Goal: Information Seeking & Learning: Learn about a topic

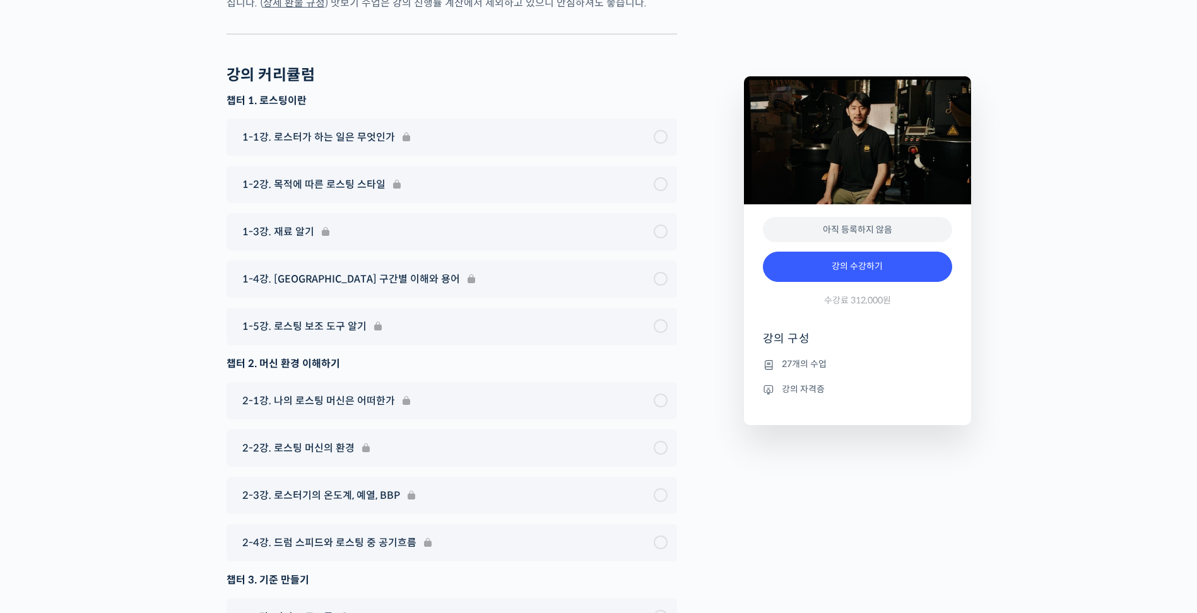
scroll to position [4795, 0]
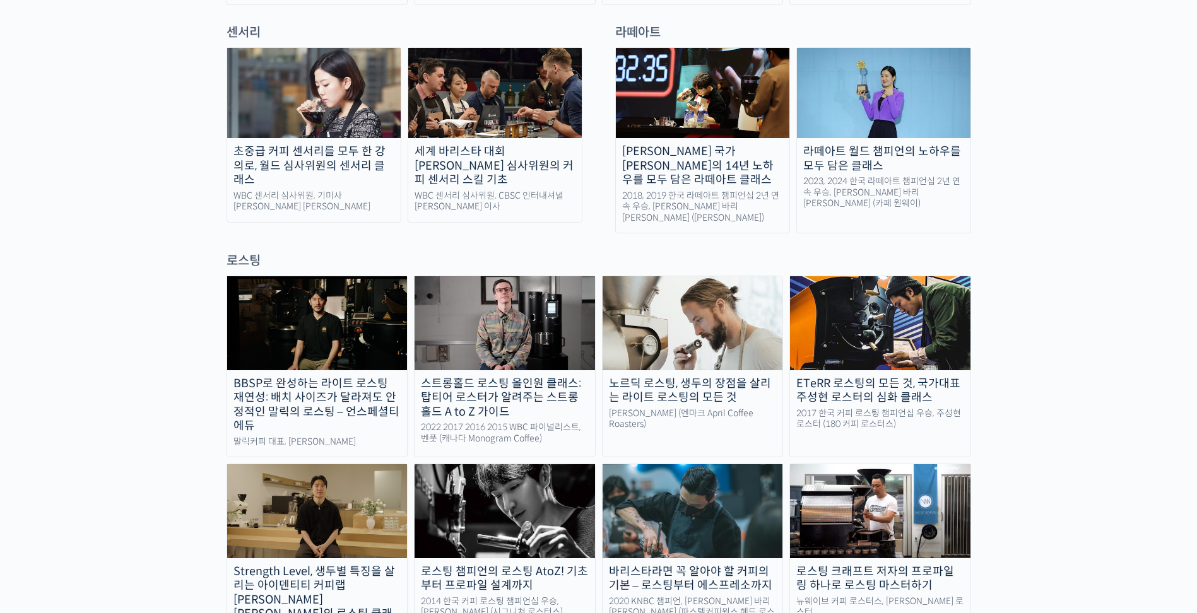
scroll to position [946, 0]
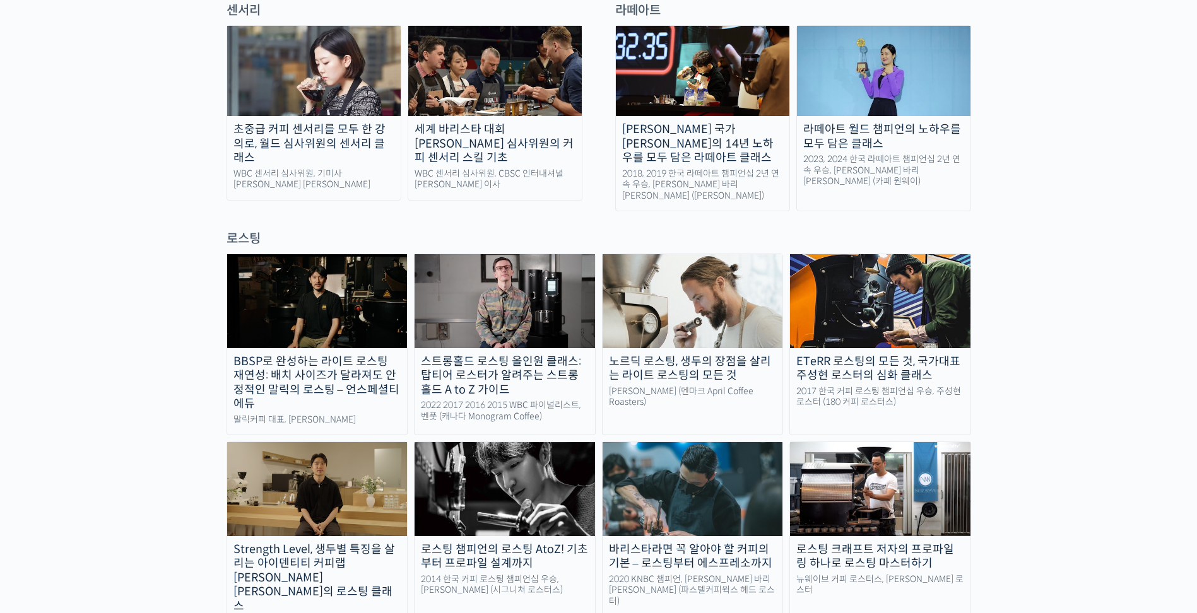
click at [455, 442] on img at bounding box center [504, 488] width 180 height 93
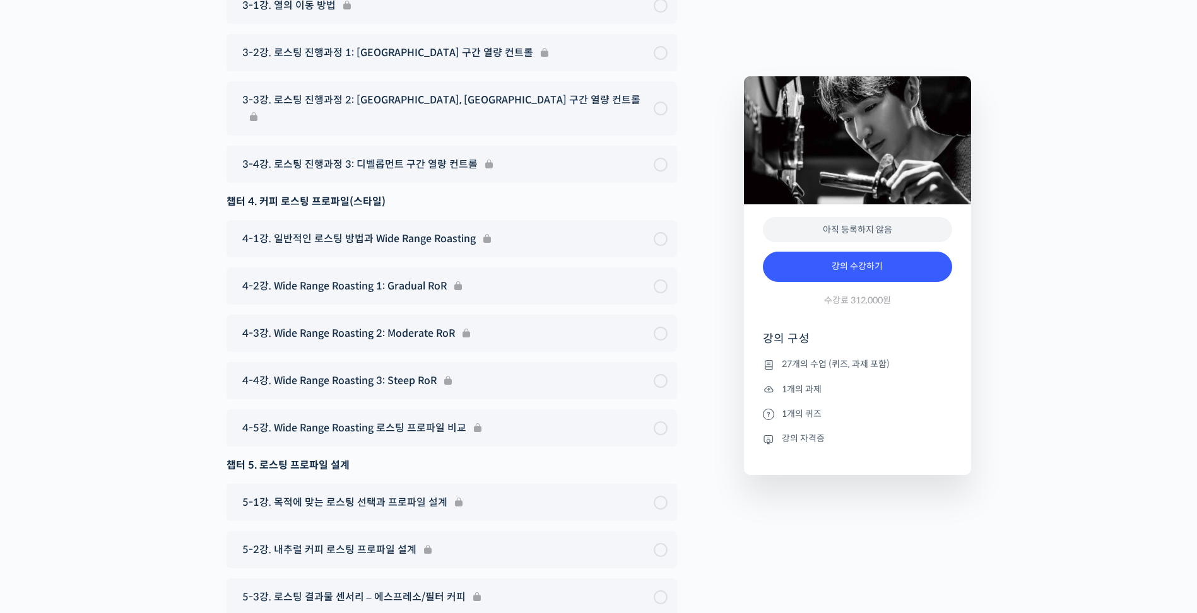
scroll to position [6940, 0]
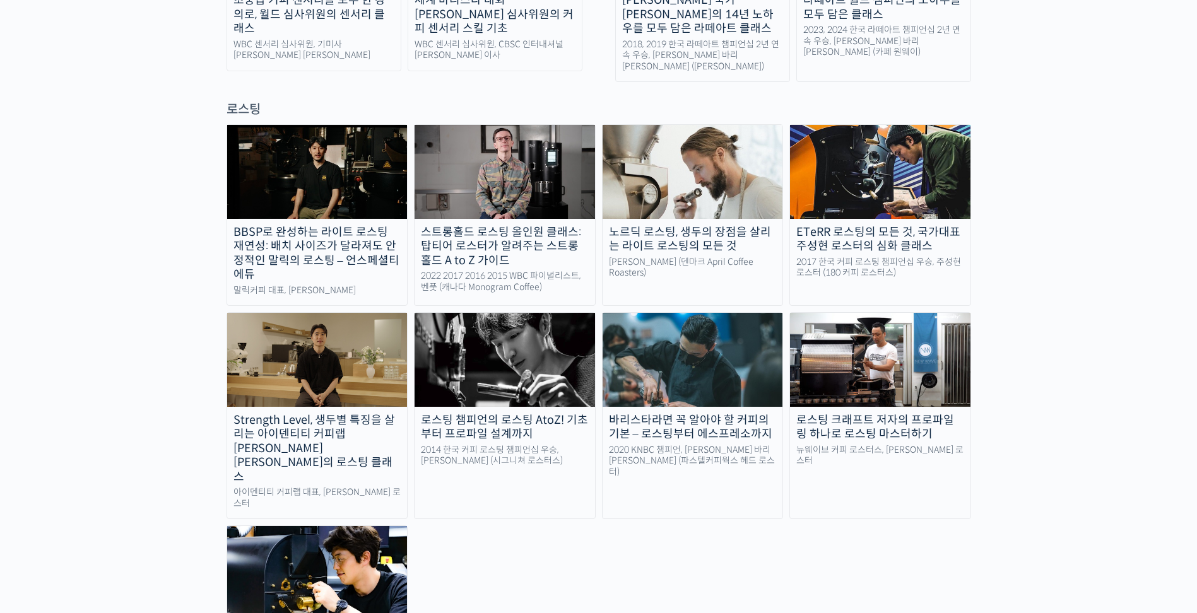
scroll to position [1072, 0]
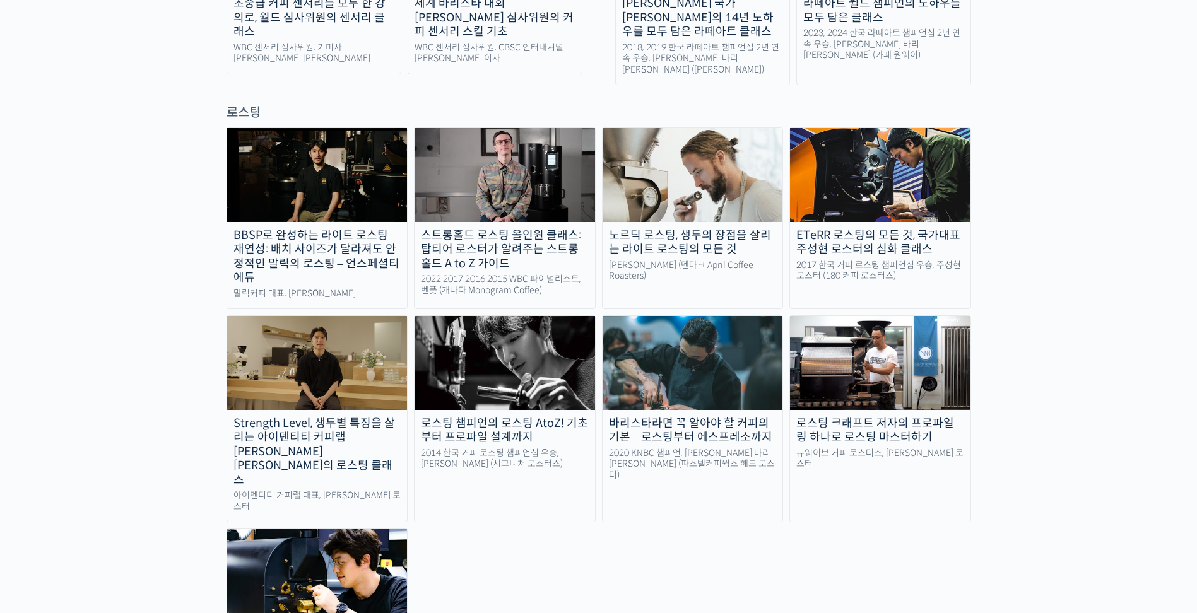
click at [351, 316] on img at bounding box center [317, 362] width 180 height 93
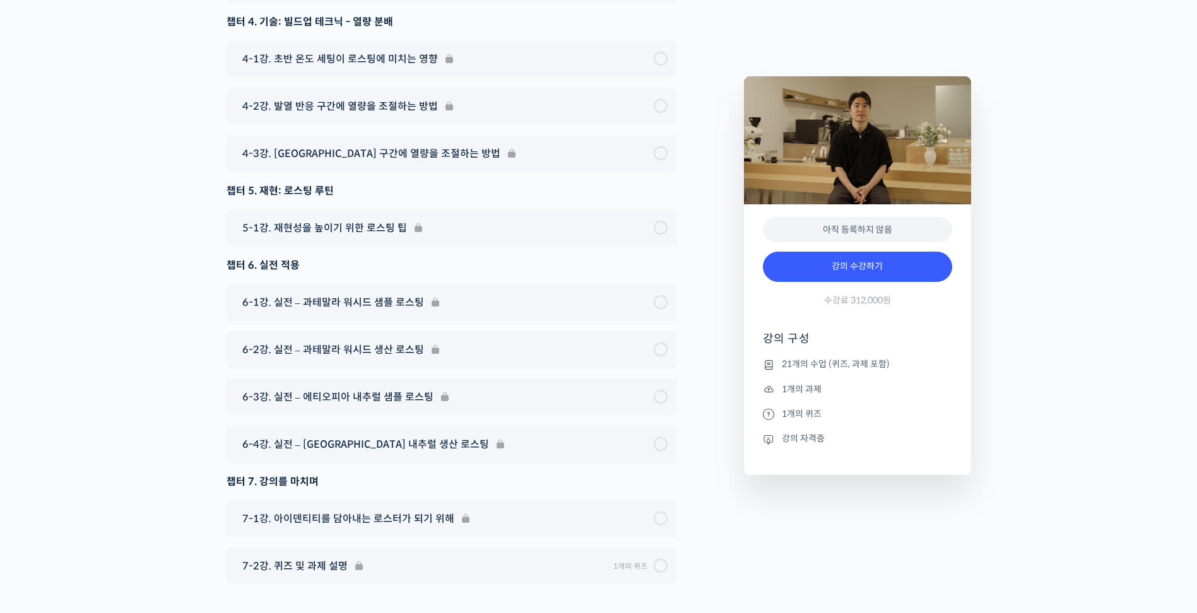
scroll to position [7332, 0]
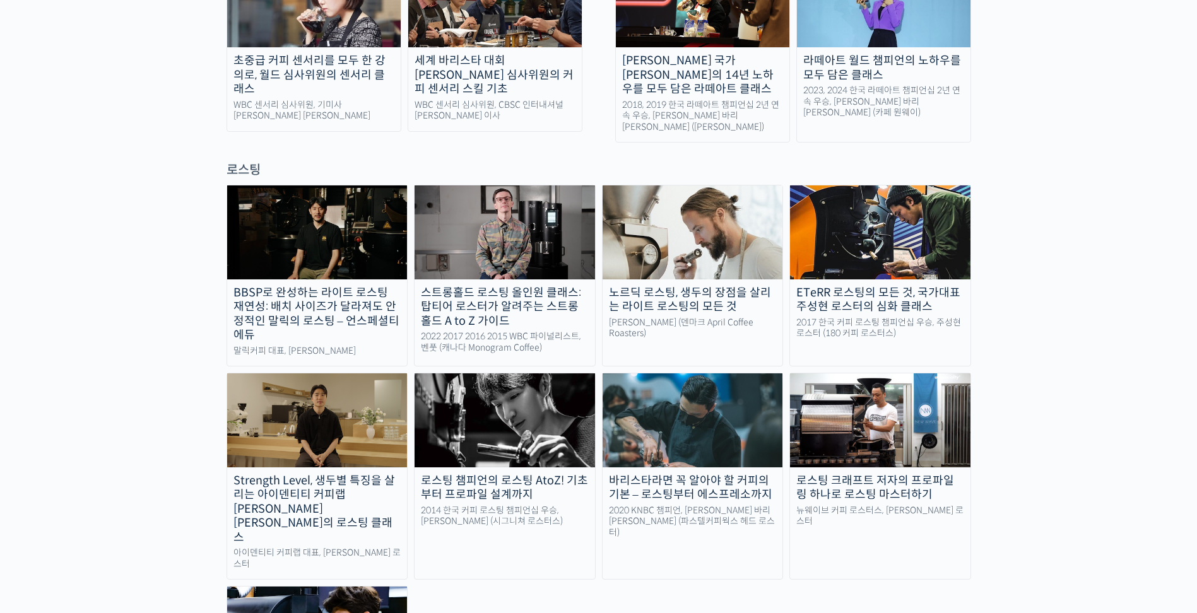
scroll to position [1011, 0]
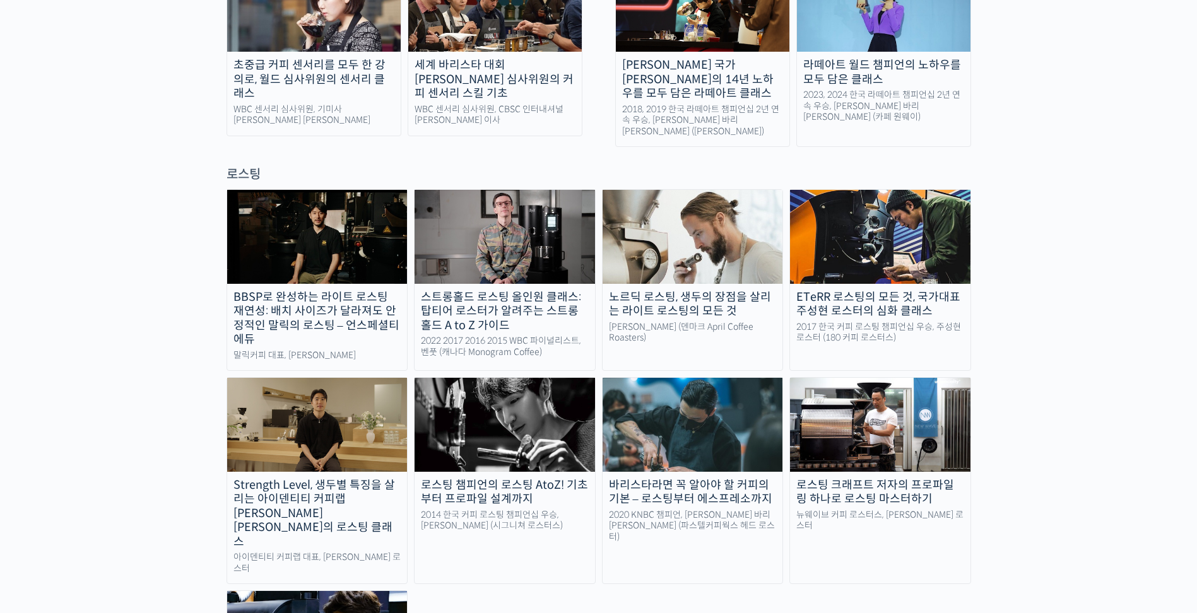
click at [696, 194] on img at bounding box center [692, 236] width 180 height 93
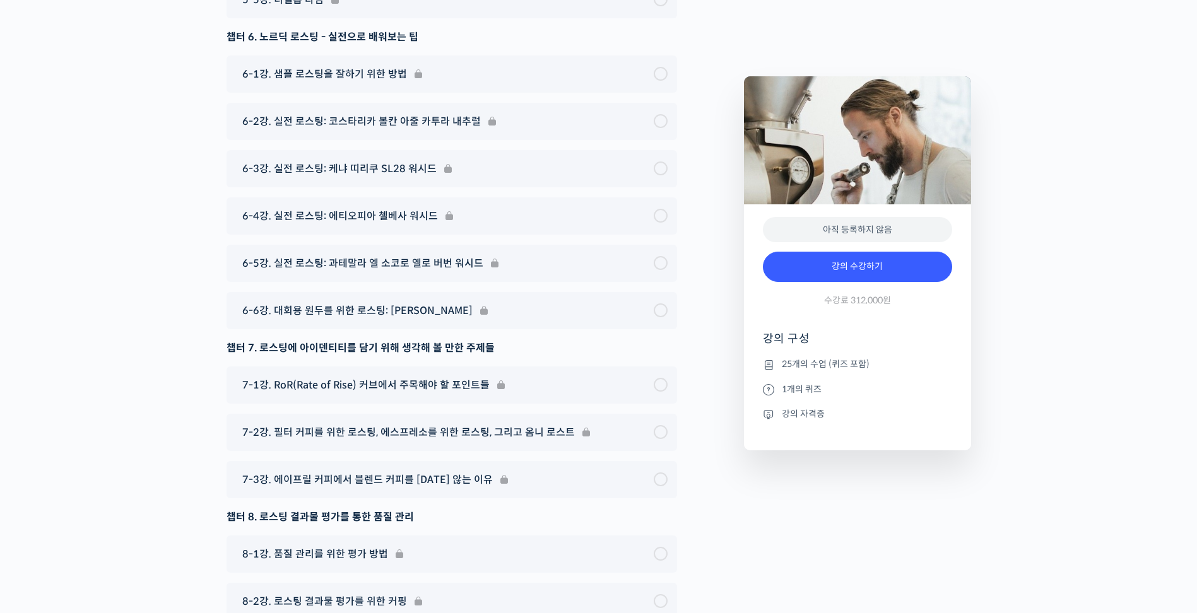
scroll to position [7571, 0]
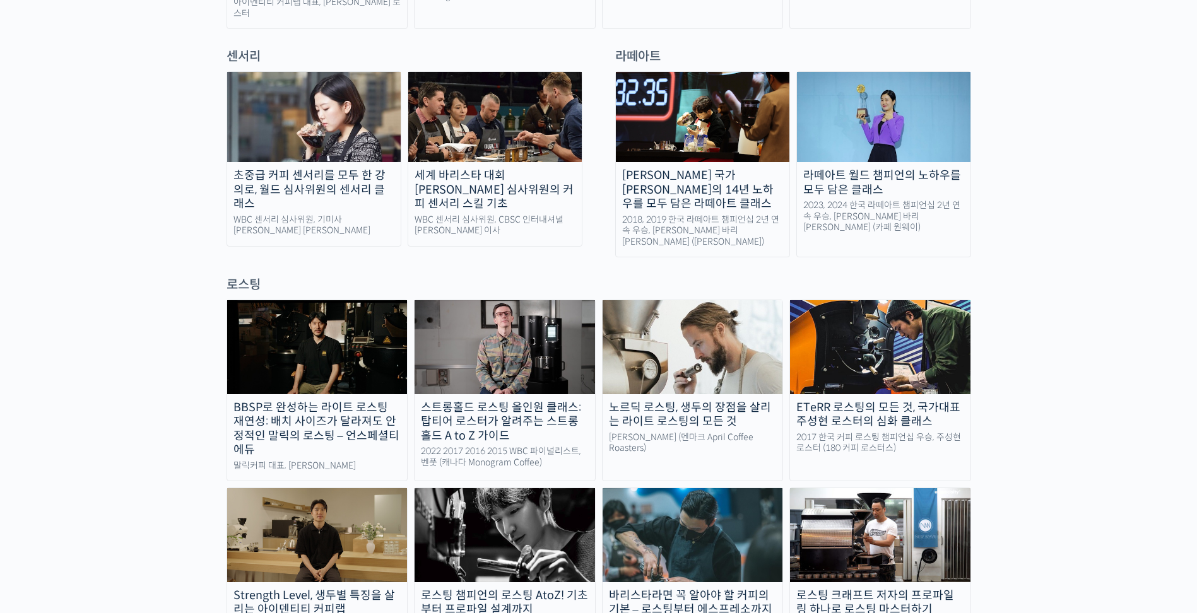
scroll to position [884, 0]
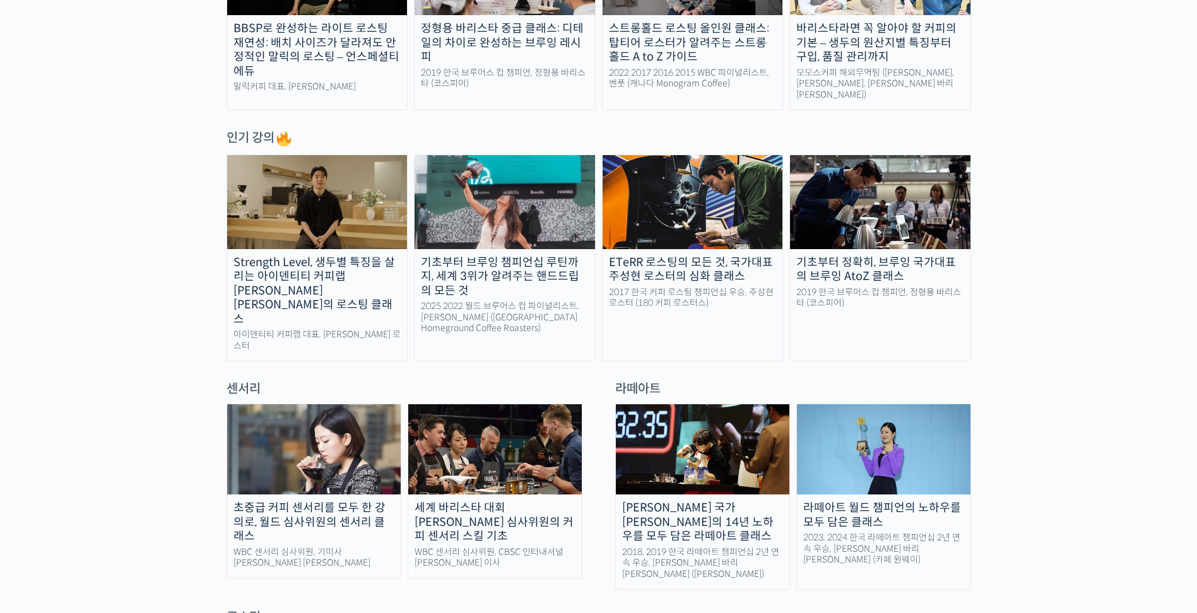
scroll to position [946, 0]
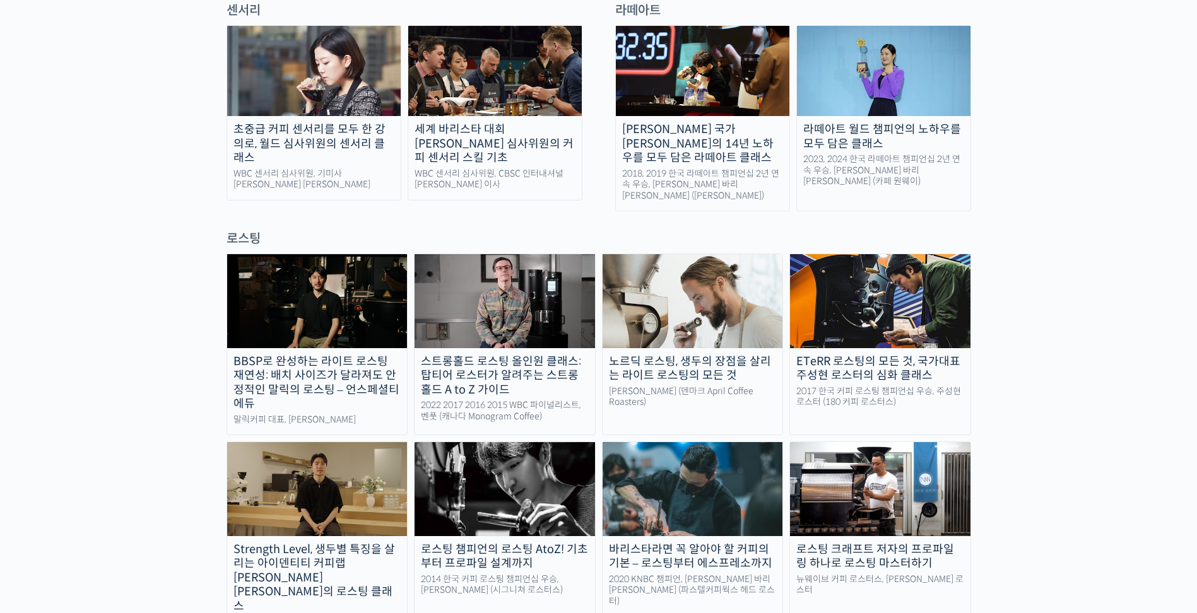
click at [492, 442] on img at bounding box center [504, 488] width 180 height 93
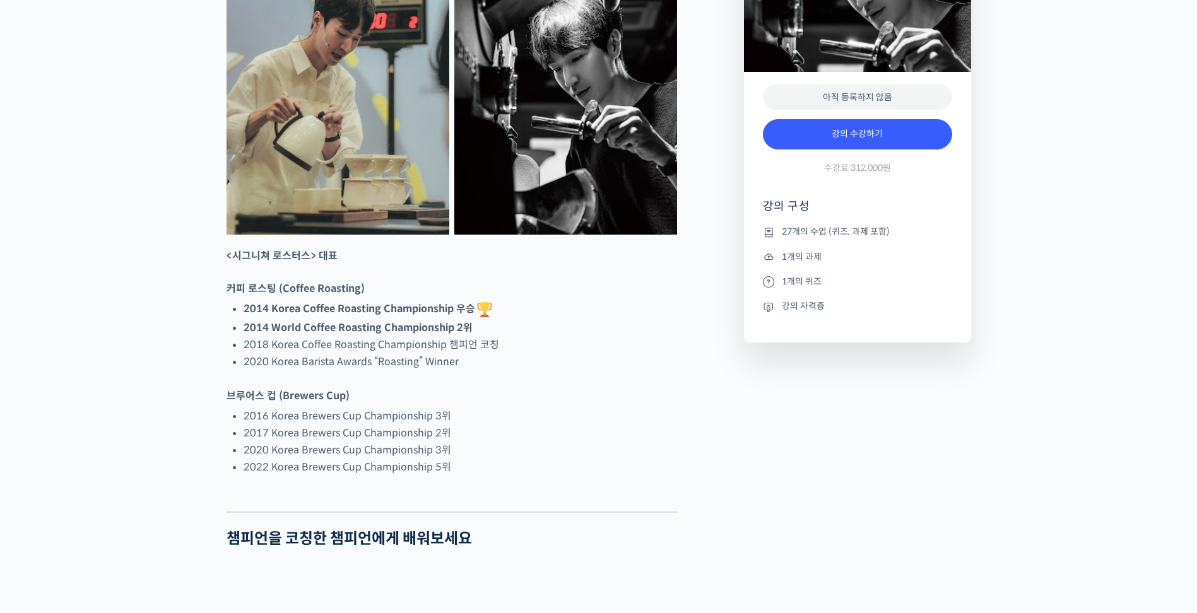
scroll to position [694, 0]
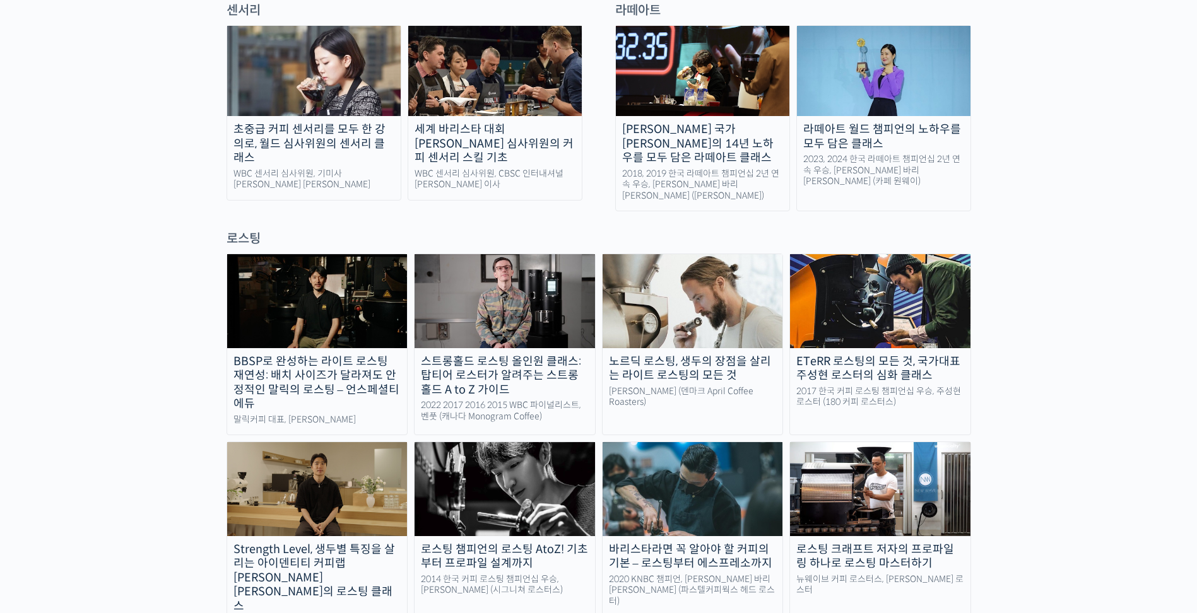
click at [289, 269] on img at bounding box center [317, 300] width 180 height 93
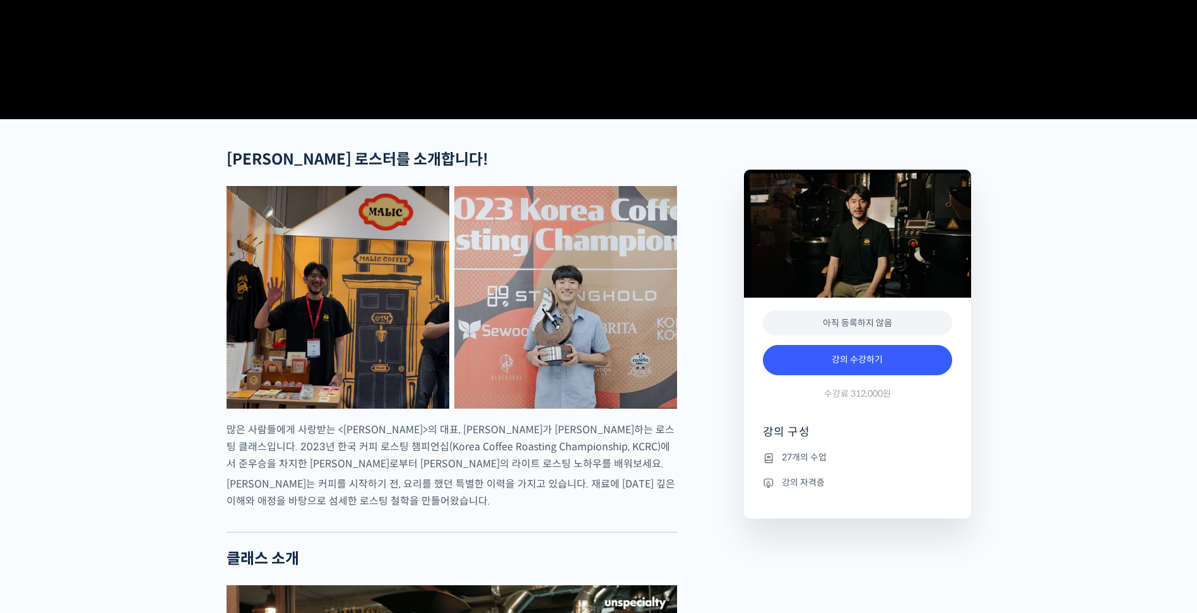
scroll to position [379, 0]
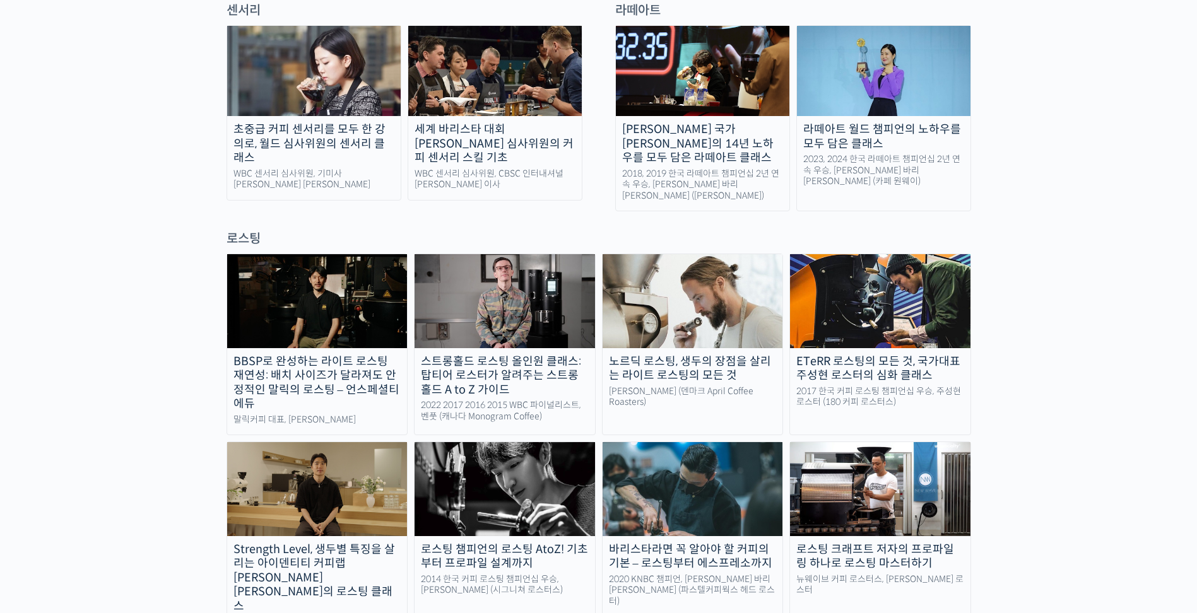
click at [285, 442] on img at bounding box center [317, 488] width 180 height 93
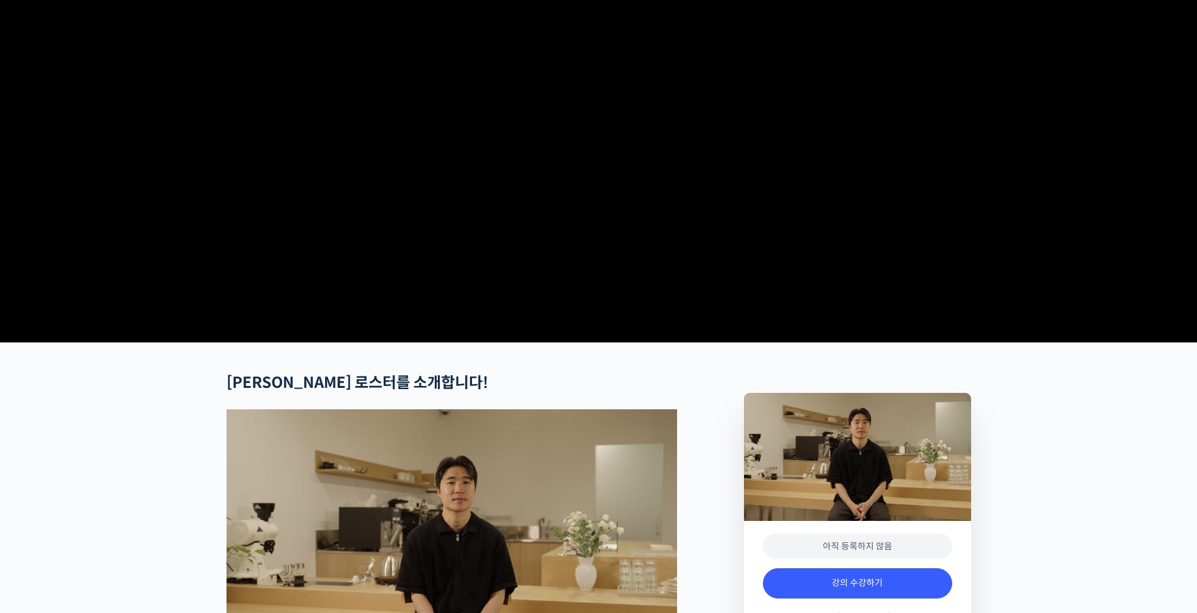
scroll to position [315, 0]
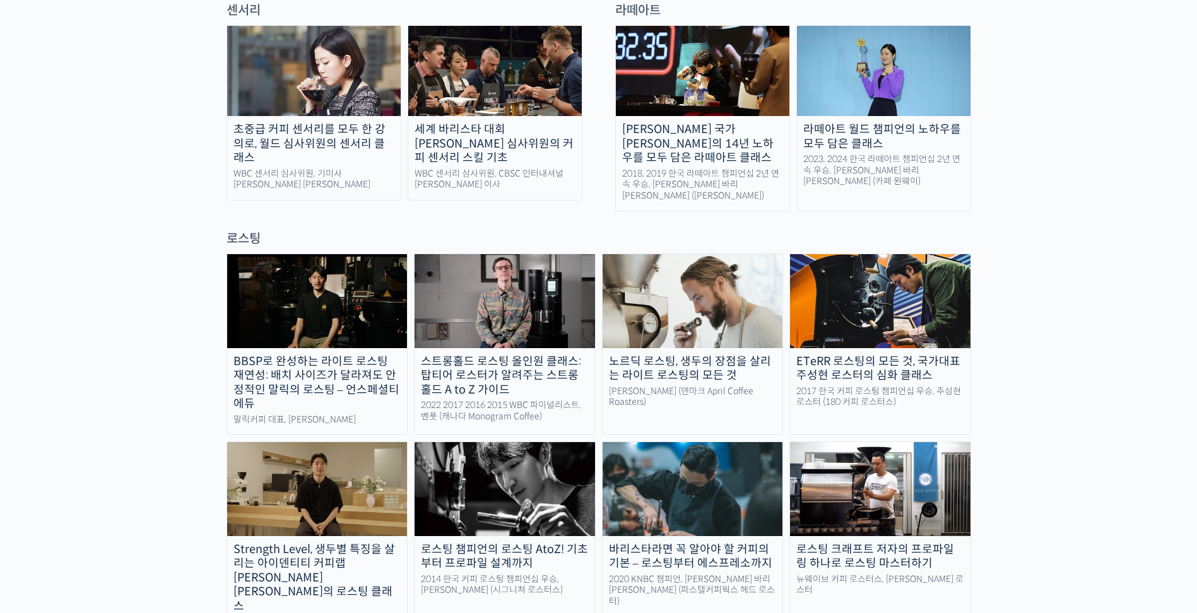
click at [650, 285] on img at bounding box center [692, 300] width 180 height 93
click at [723, 442] on img at bounding box center [692, 488] width 180 height 93
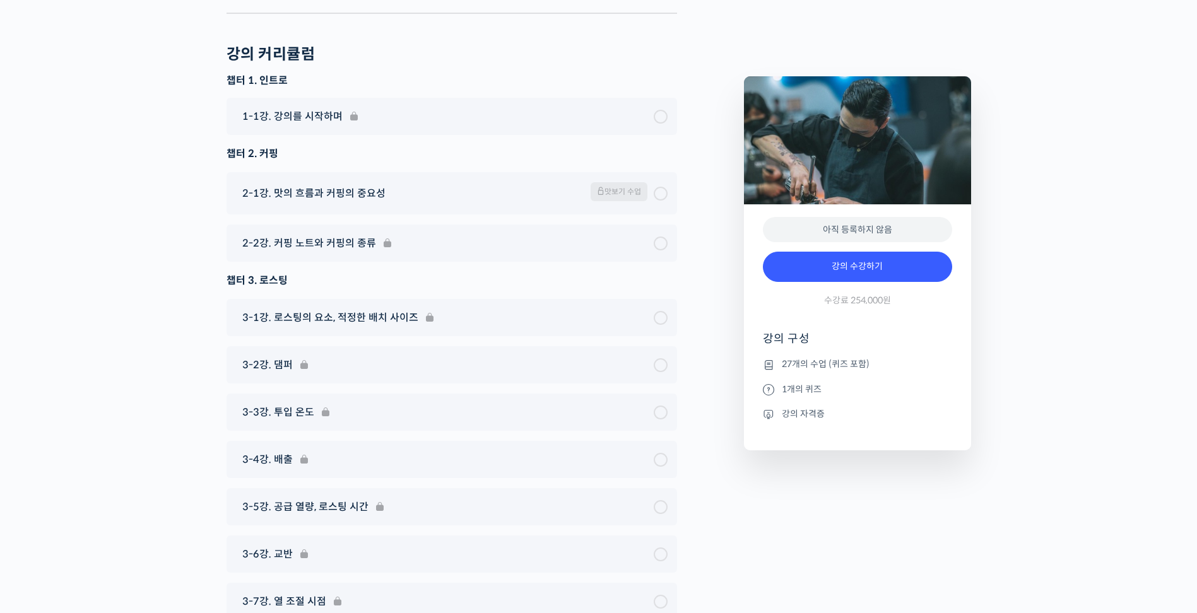
scroll to position [5299, 0]
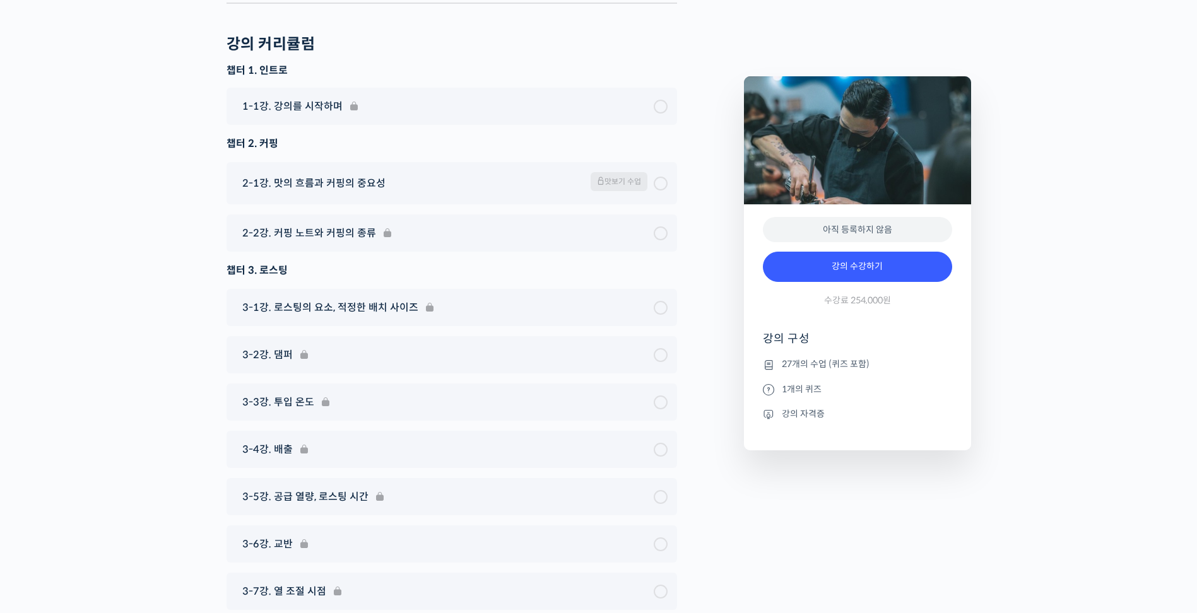
drag, startPoint x: 148, startPoint y: 346, endPoint x: 140, endPoint y: 338, distance: 11.2
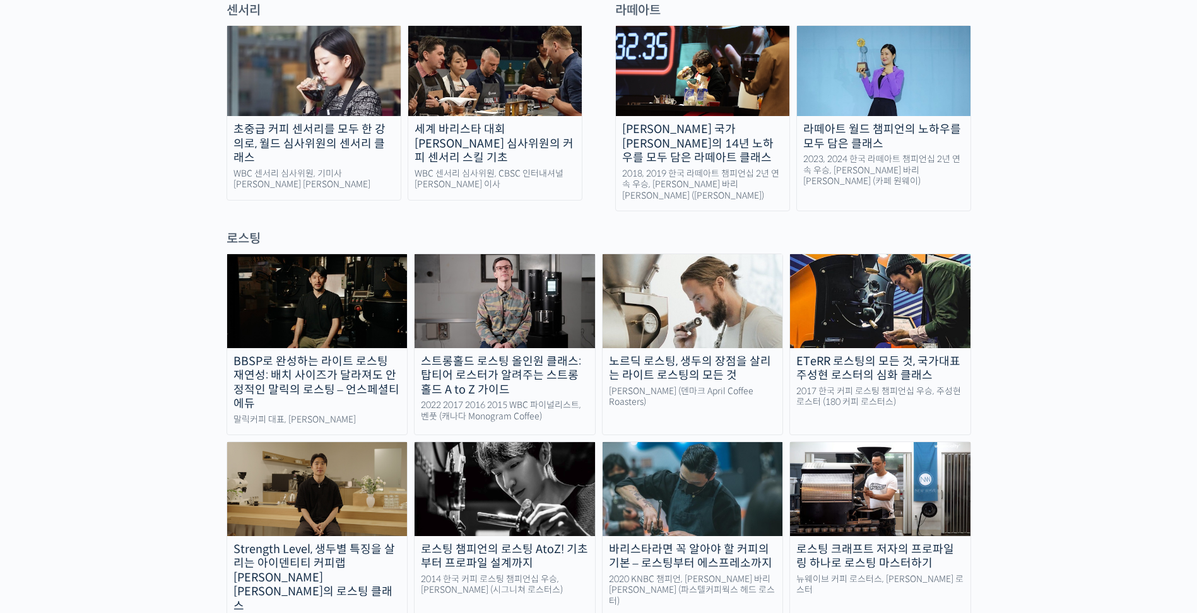
click at [871, 454] on img at bounding box center [880, 488] width 180 height 93
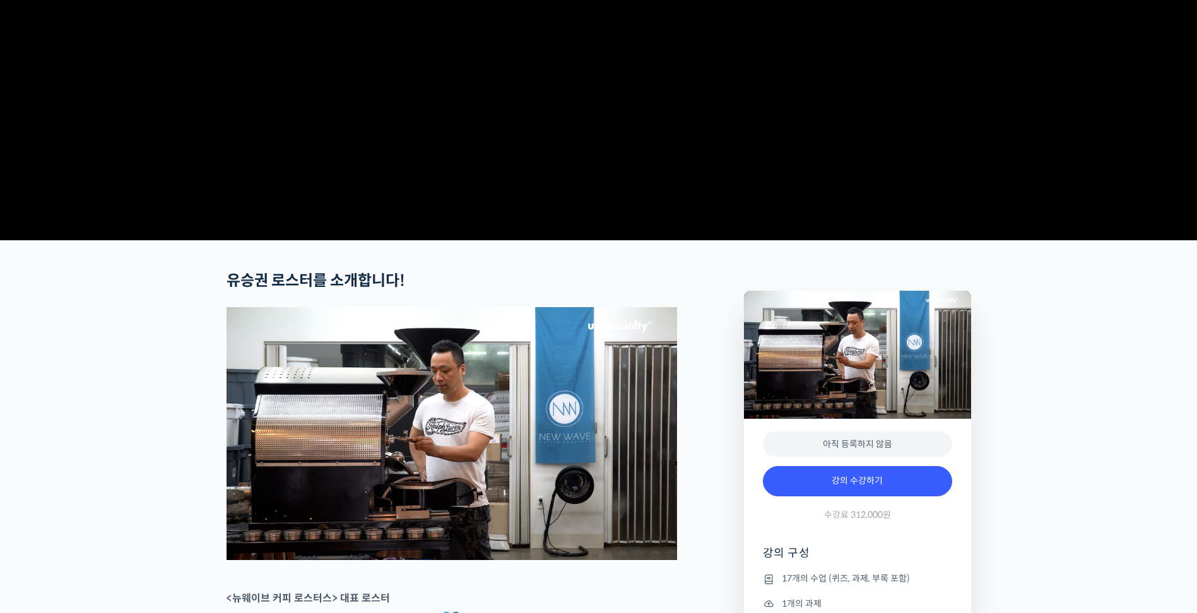
scroll to position [252, 0]
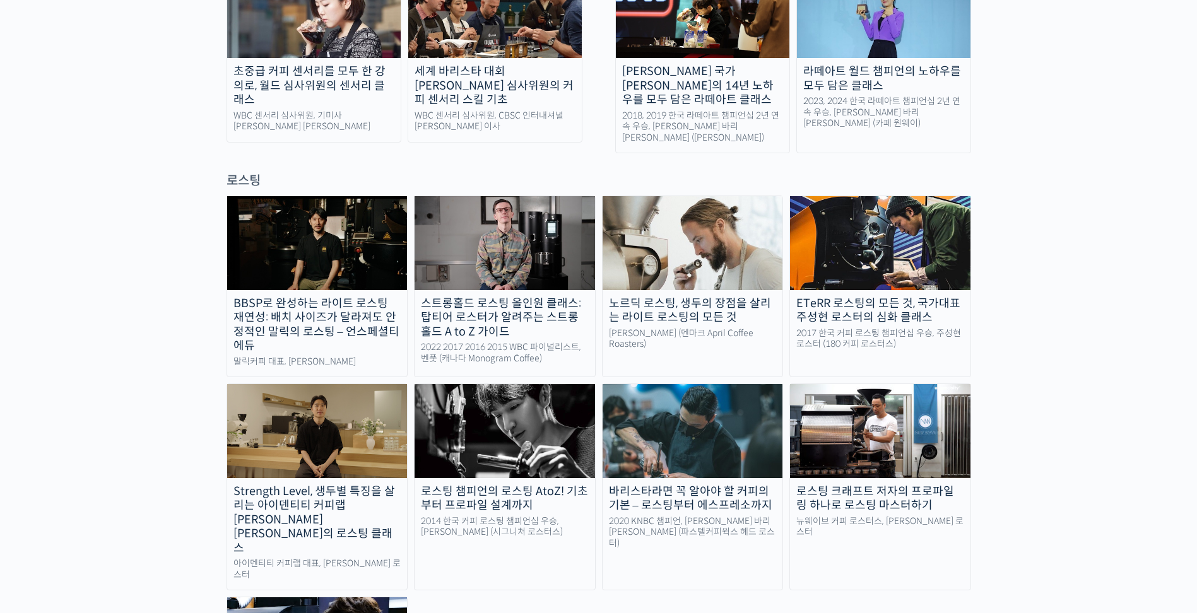
scroll to position [1009, 0]
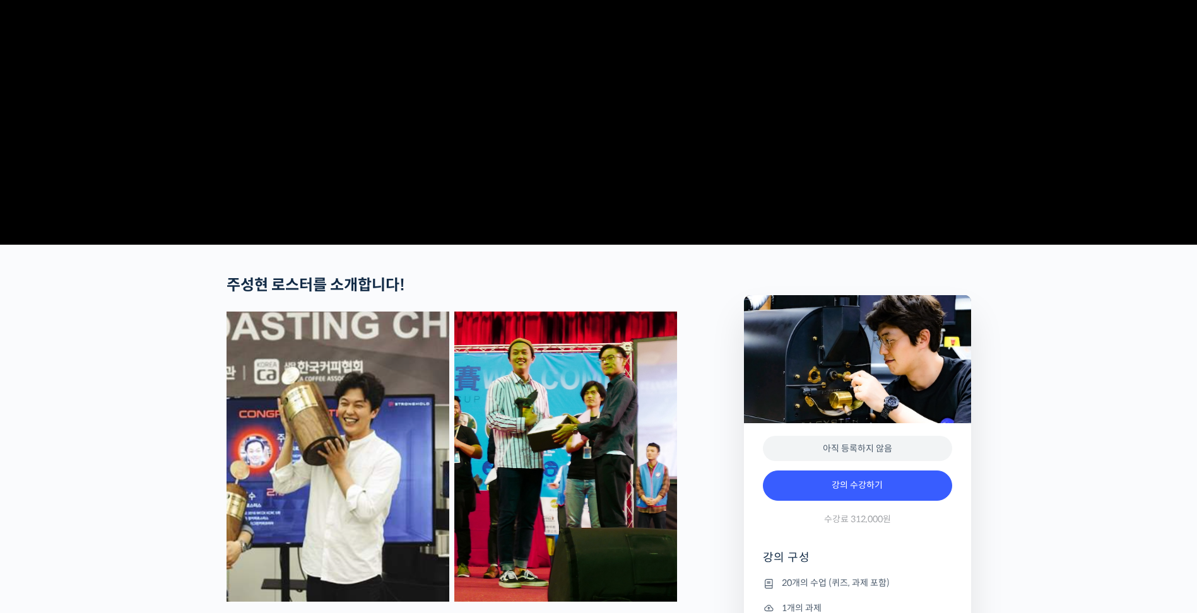
scroll to position [252, 0]
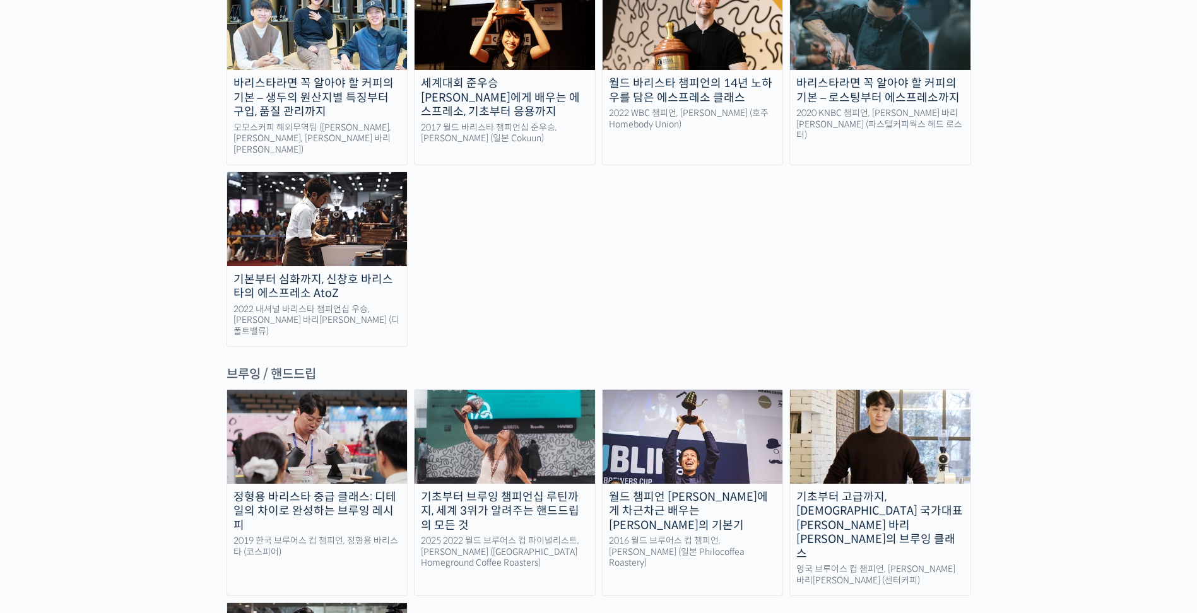
scroll to position [1847, 0]
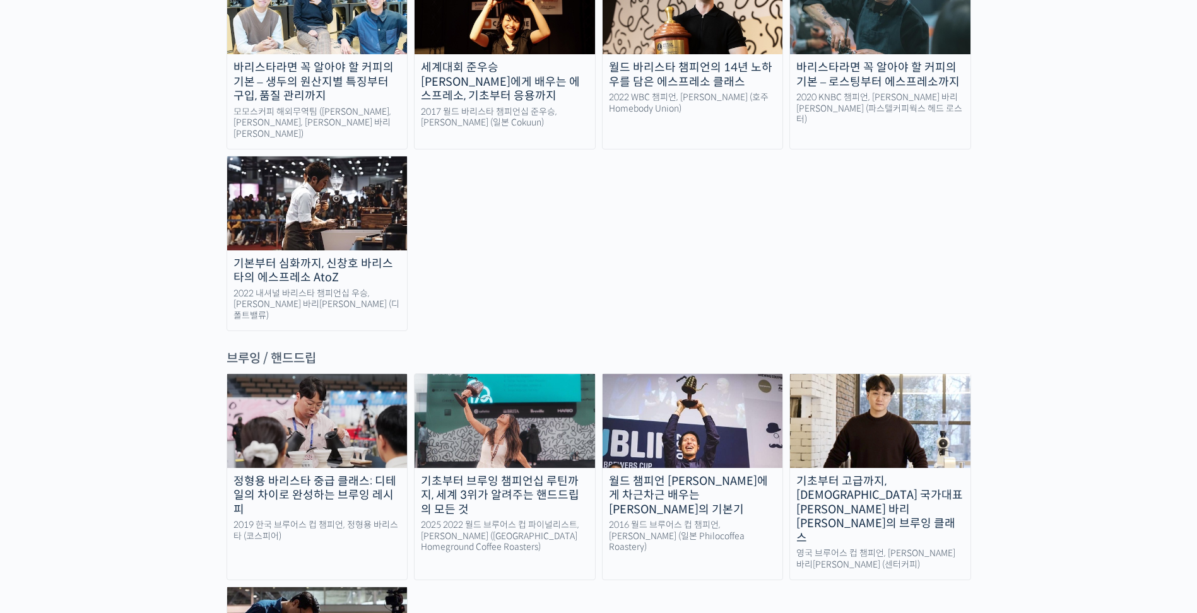
click at [278, 374] on img at bounding box center [317, 420] width 180 height 93
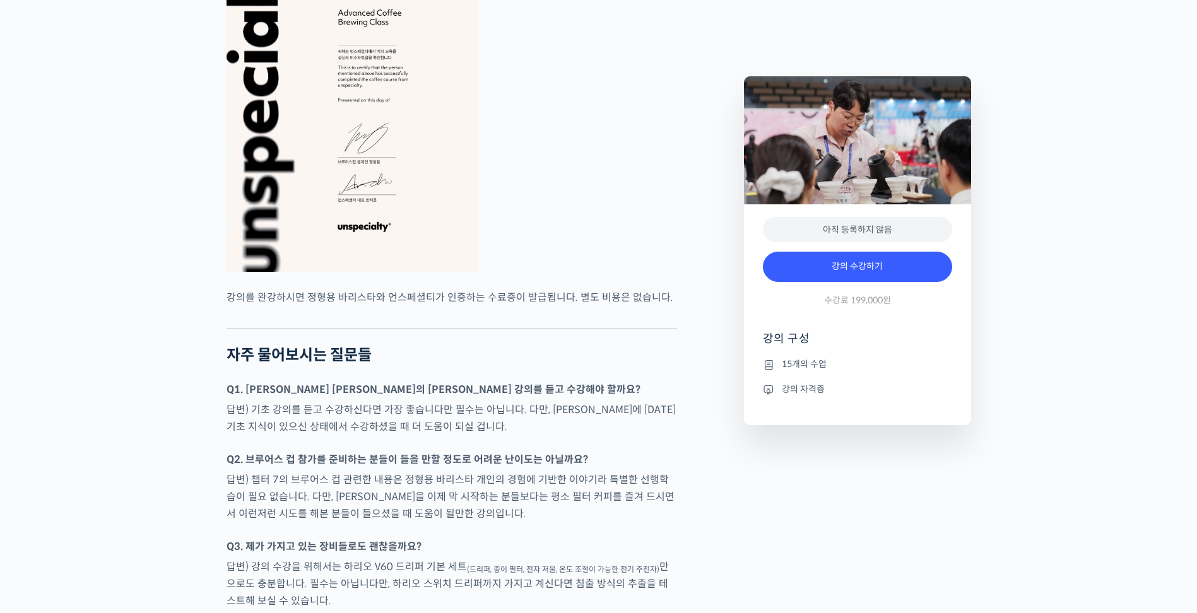
scroll to position [3091, 0]
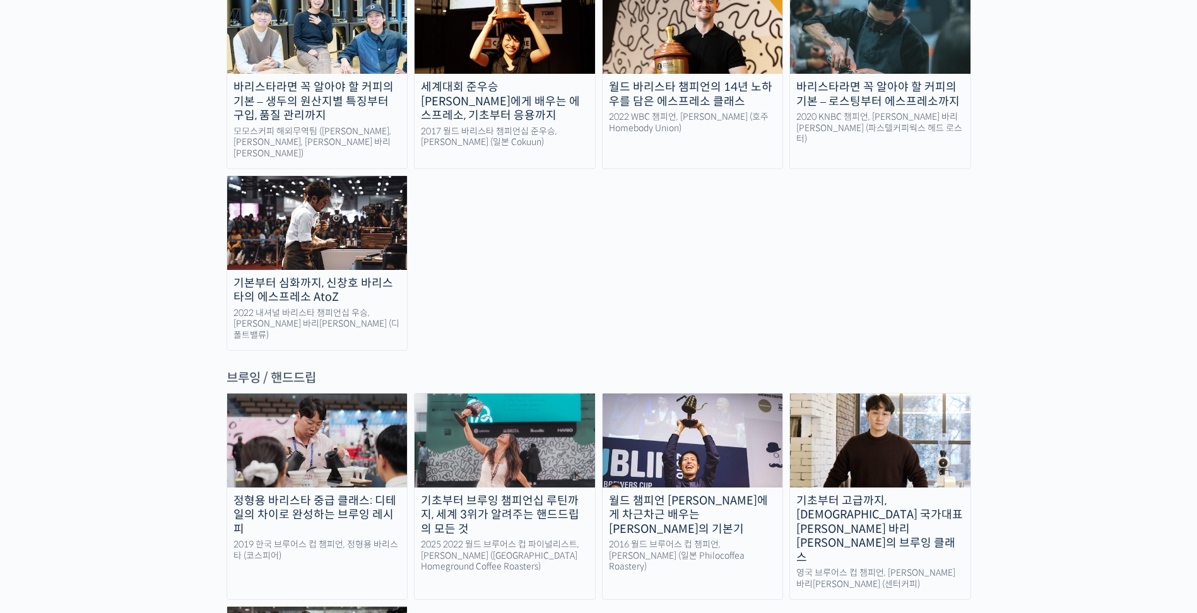
scroll to position [1849, 0]
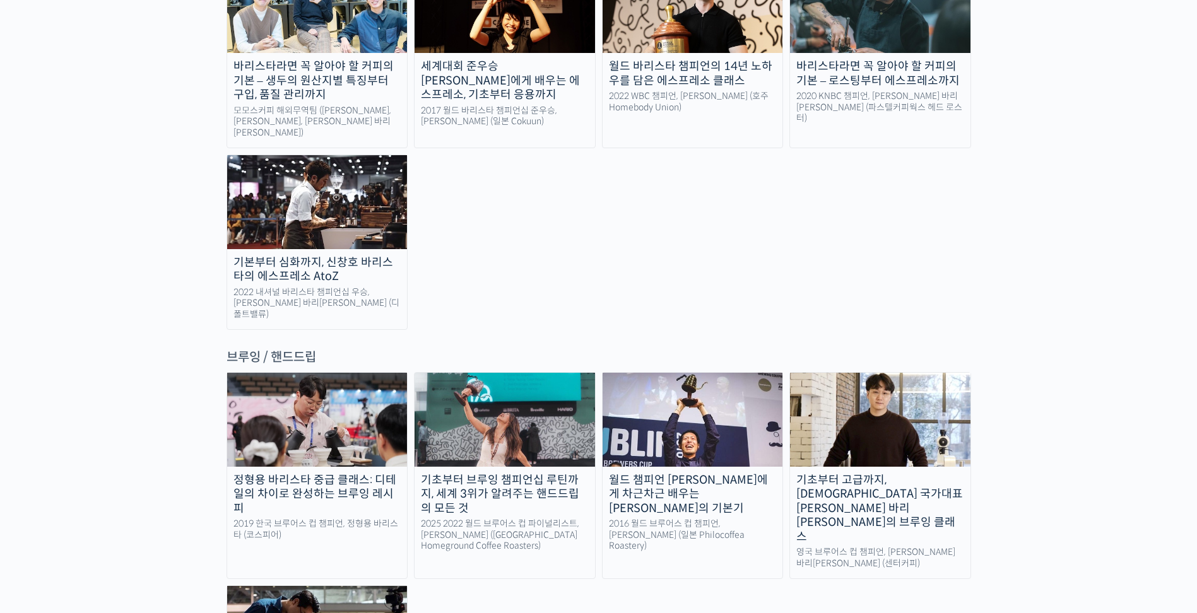
click at [671, 373] on img at bounding box center [692, 419] width 180 height 93
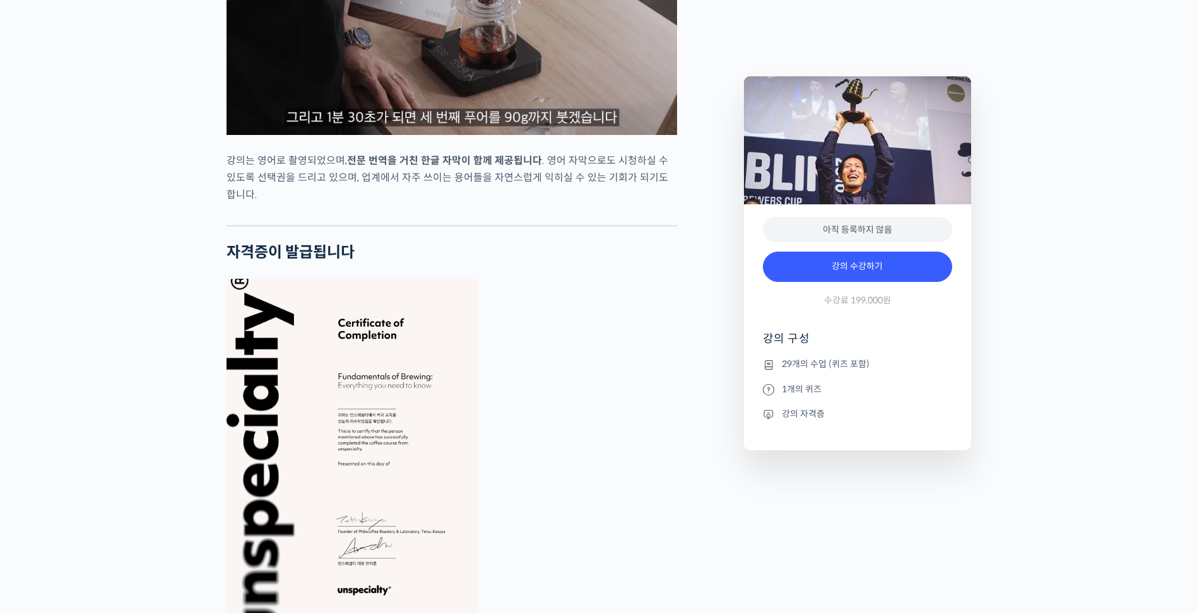
scroll to position [4479, 0]
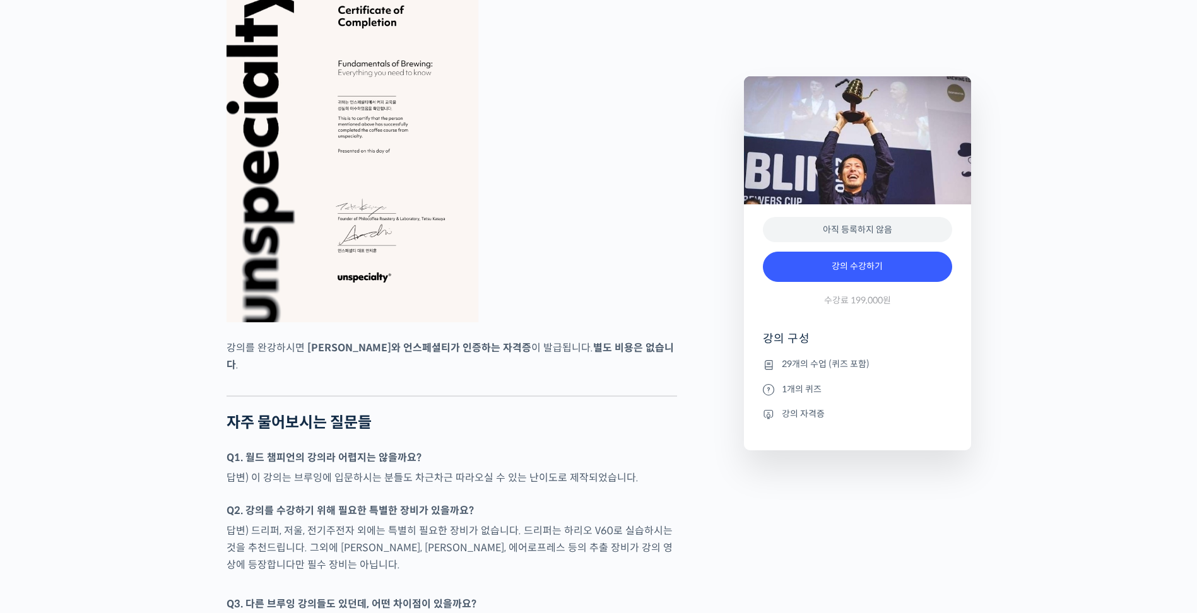
click at [349, 213] on img at bounding box center [352, 144] width 252 height 357
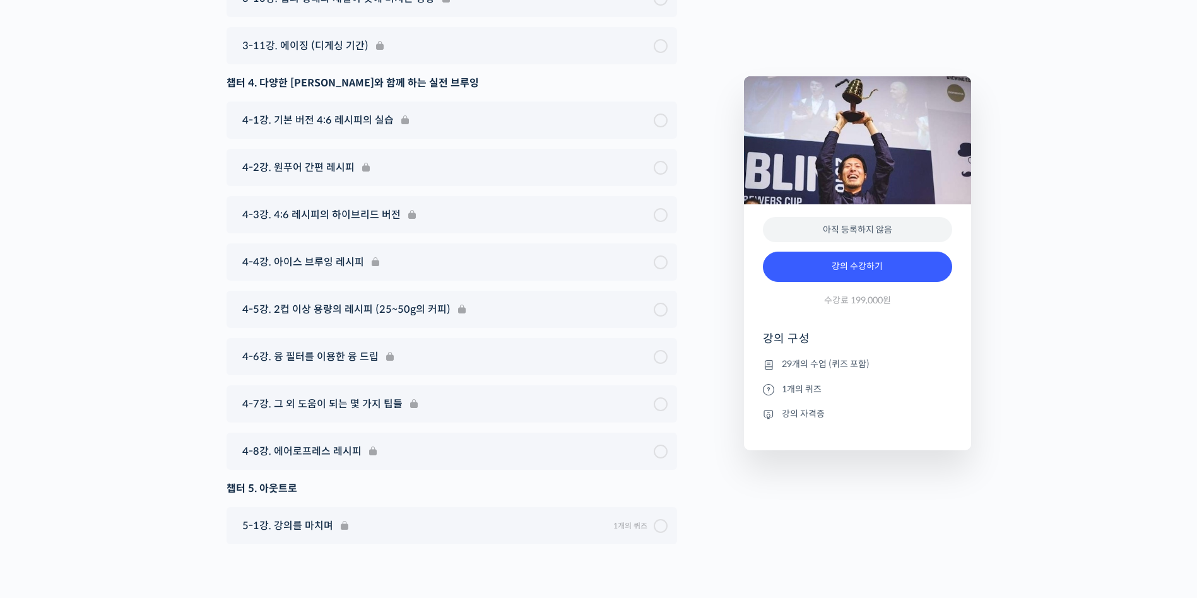
scroll to position [6435, 0]
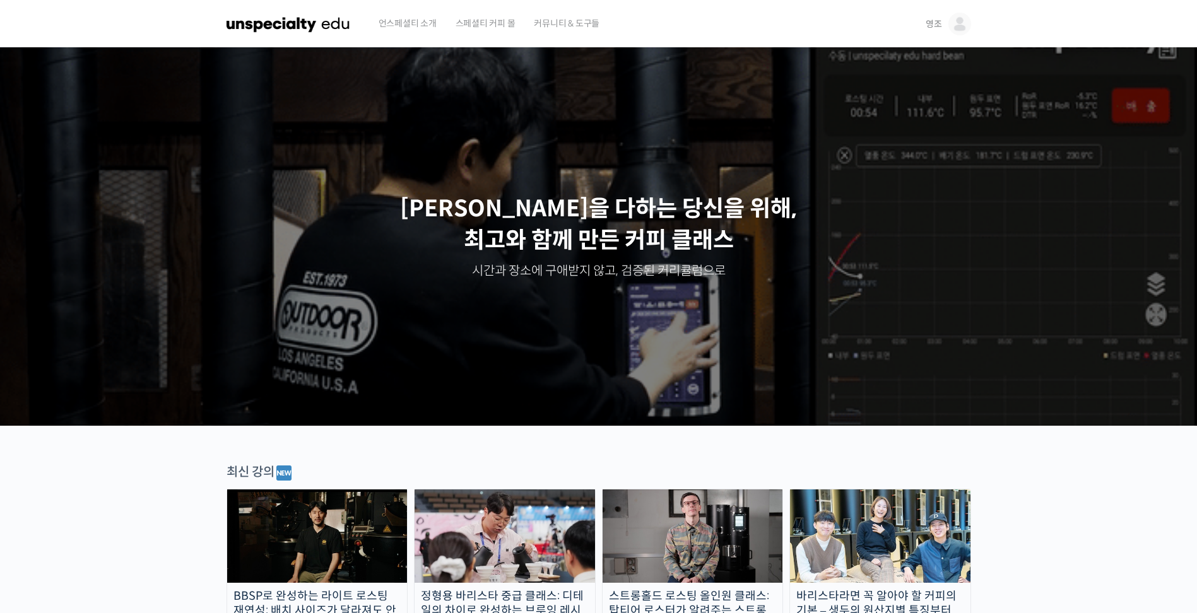
scroll to position [1850, 0]
